Goal: Task Accomplishment & Management: Use online tool/utility

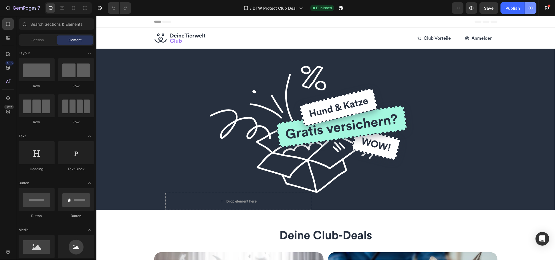
click at [532, 10] on icon "button" at bounding box center [531, 8] width 6 height 6
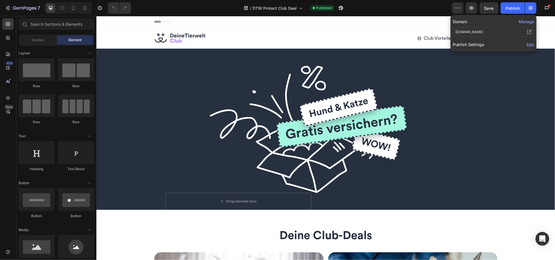
click at [532, 45] on span "Edit" at bounding box center [529, 44] width 7 height 5
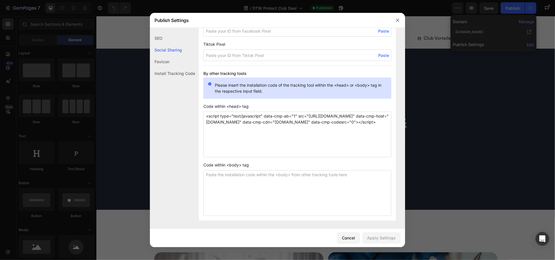
scroll to position [464, 0]
click at [275, 122] on textarea "<script type="text/javascript" data-cmp-ab="1" src="[URL][DOMAIN_NAME]" data-cm…" at bounding box center [297, 134] width 188 height 46
click at [191, 123] on div "SEO Social Sharing Favicon Install Tracking Code" at bounding box center [172, 149] width 45 height 234
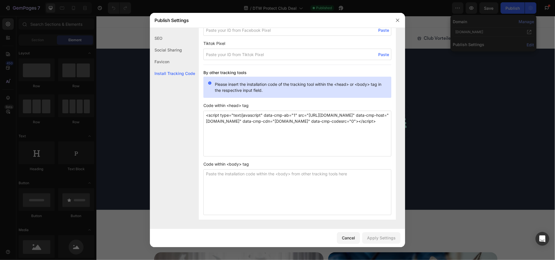
click at [225, 126] on textarea "<script type="text/javascript" data-cmp-ab="1" src="[URL][DOMAIN_NAME]" data-cm…" at bounding box center [297, 134] width 188 height 46
click at [193, 101] on div "SEO Social Sharing Favicon Install Tracking Code" at bounding box center [172, 149] width 45 height 234
